Goal: Ask a question: Seek information or help from site administrators or community

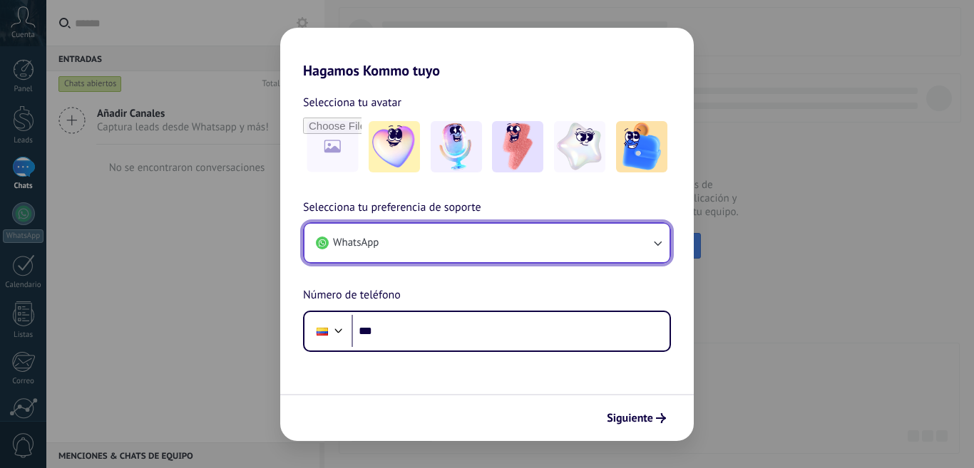
click at [444, 245] on button "WhatsApp" at bounding box center [486, 243] width 365 height 38
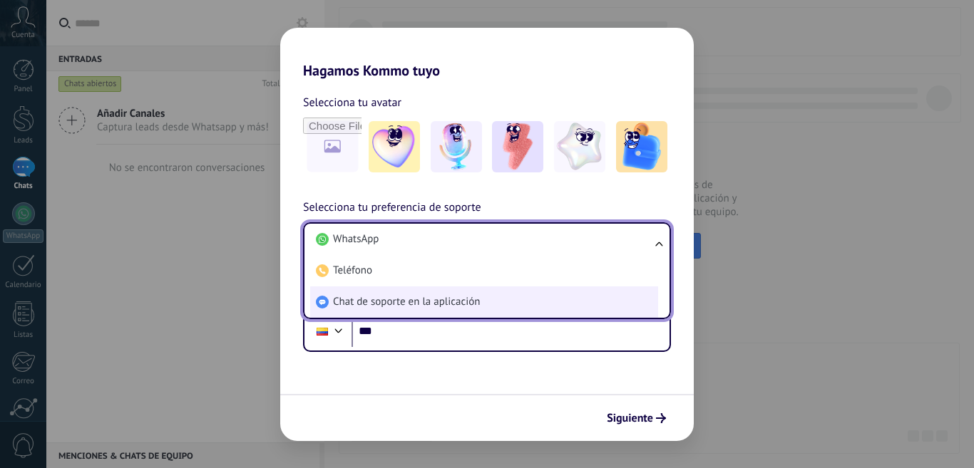
click at [471, 298] on span "Chat de soporte en la aplicación" at bounding box center [406, 302] width 147 height 14
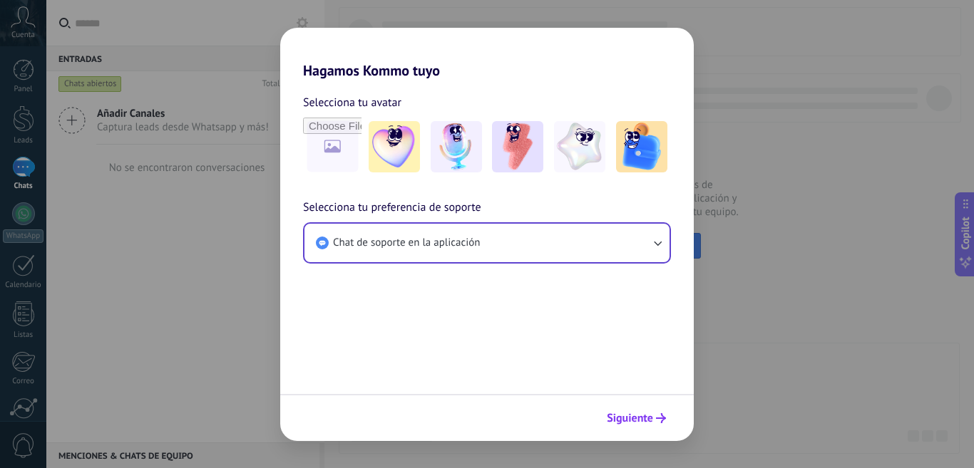
click at [623, 423] on span "Siguiente" at bounding box center [630, 418] width 46 height 10
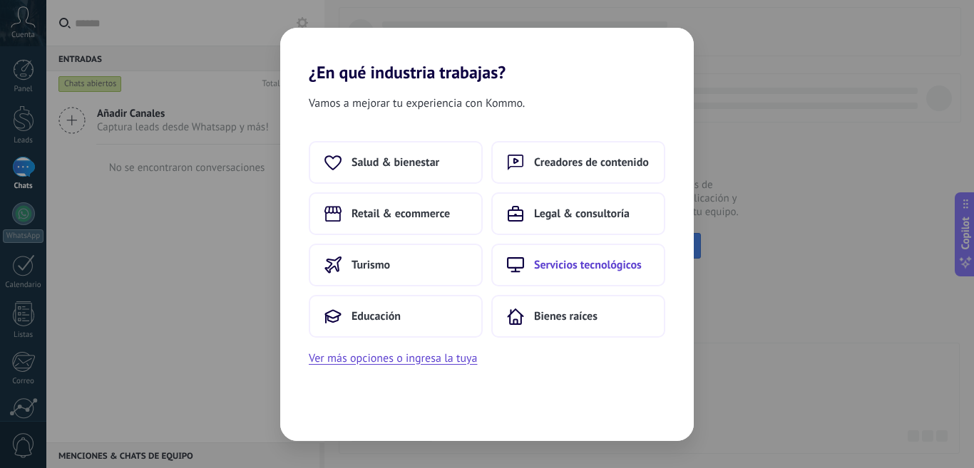
click at [555, 261] on span "Servicios tecnológicos" at bounding box center [588, 265] width 108 height 14
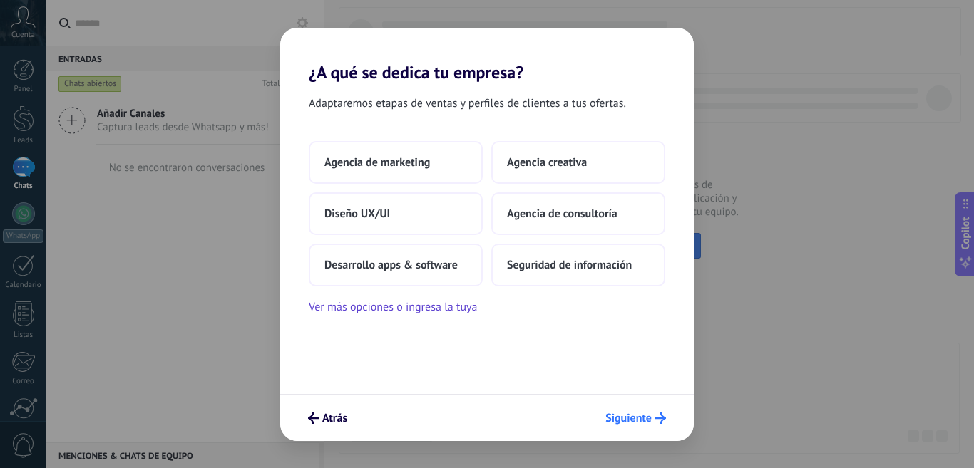
click at [622, 422] on span "Siguiente" at bounding box center [628, 418] width 46 height 10
click at [636, 423] on span "Siguiente" at bounding box center [628, 418] width 46 height 10
click at [610, 246] on button "Seguridad de información" at bounding box center [578, 265] width 174 height 43
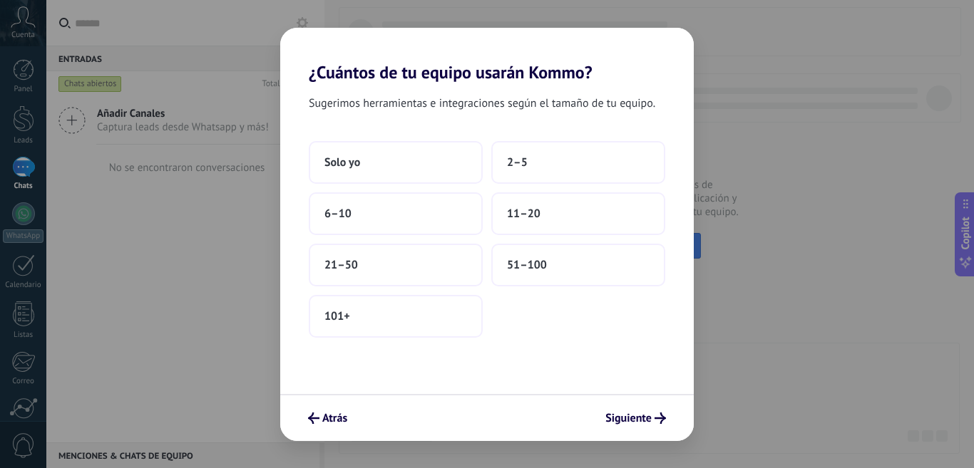
click at [576, 242] on div "Solo yo 2–5 6–10 11–20 21–50 51–100 101+" at bounding box center [487, 239] width 356 height 197
click at [590, 267] on button "51–100" at bounding box center [578, 265] width 174 height 43
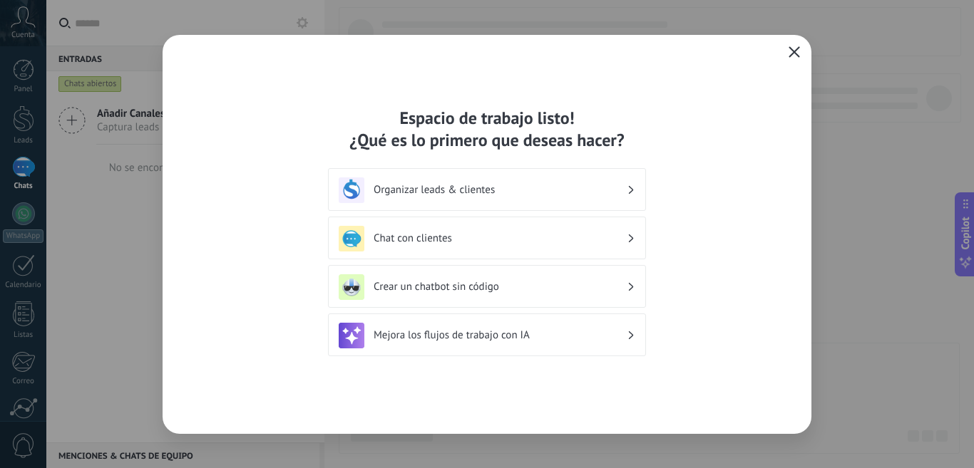
click at [796, 47] on icon "button" at bounding box center [793, 51] width 11 height 11
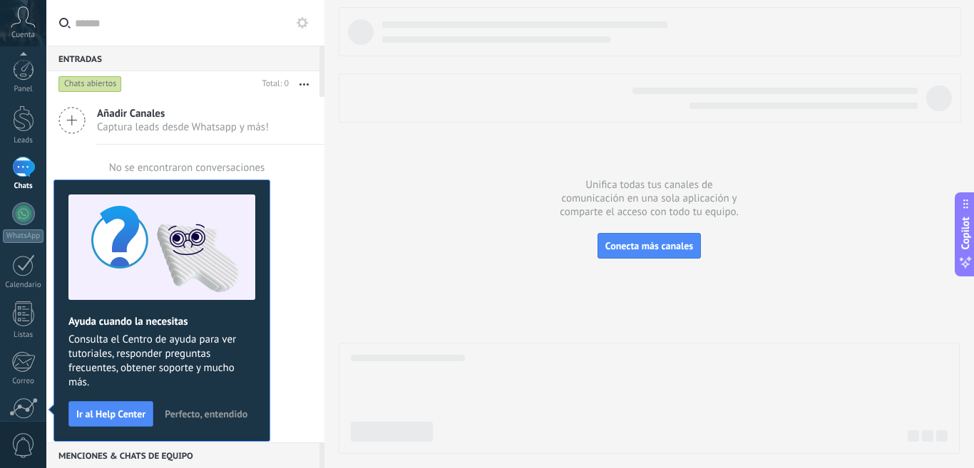
scroll to position [125, 0]
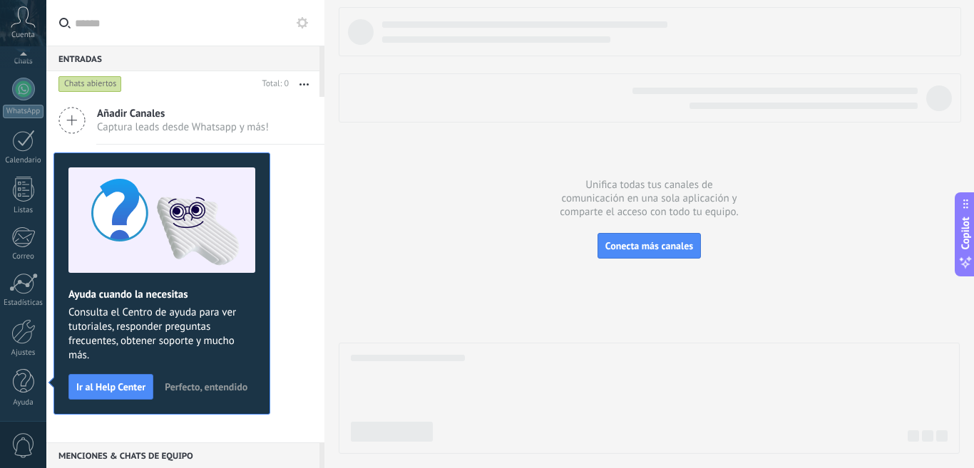
click at [208, 384] on span "Perfecto, entendido" at bounding box center [206, 387] width 83 height 10
